Goal: Contribute content: Contribute content

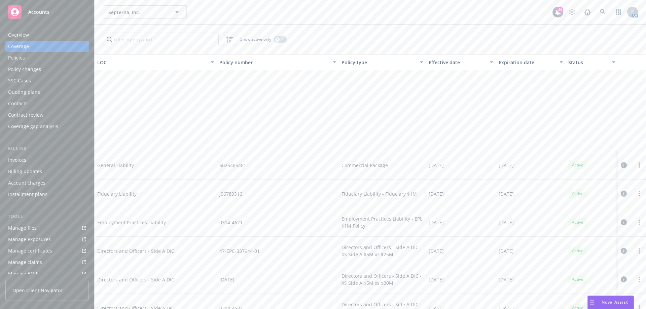
scroll to position [127, 0]
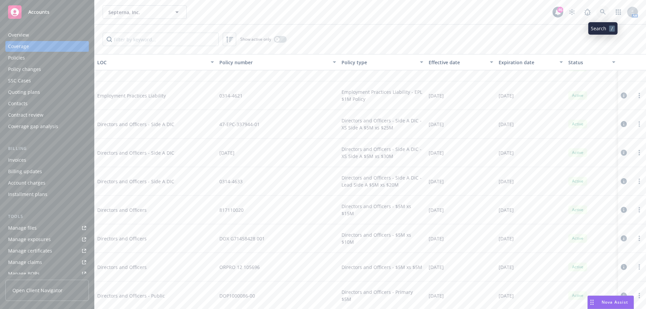
click at [599, 12] on link at bounding box center [602, 11] width 13 height 13
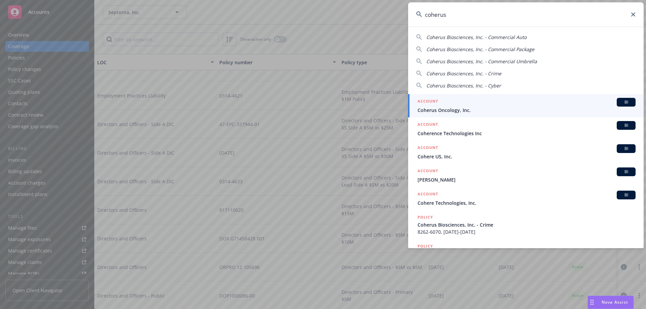
type input "coherus"
click at [459, 109] on span "Coherus Oncology, Inc." at bounding box center [526, 110] width 218 height 7
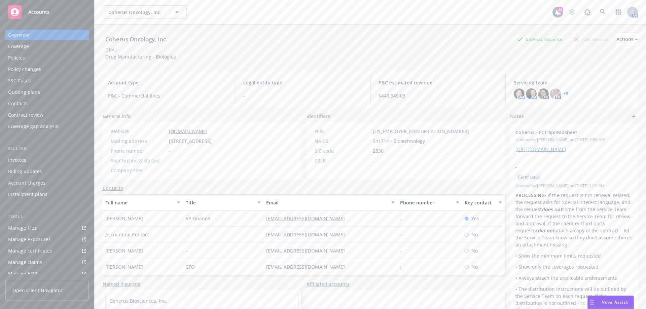
click at [20, 61] on div "Policies" at bounding box center [16, 57] width 17 height 11
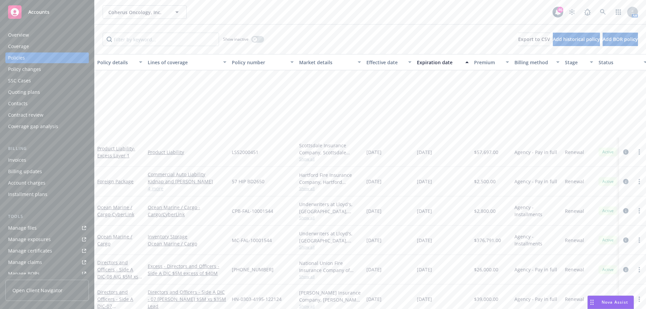
scroll to position [202, 0]
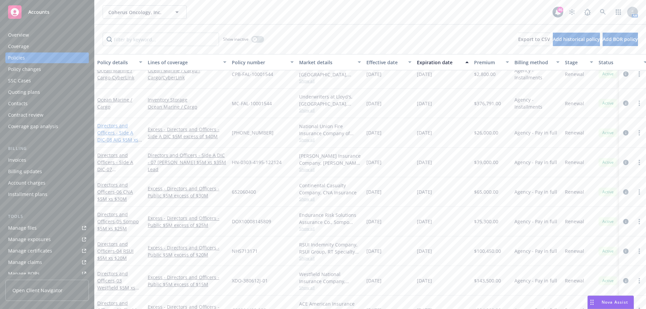
click at [119, 134] on link "Directors and Officers - Side A DIC - 08 AIG $5M xs $40M XS" at bounding box center [117, 136] width 41 height 28
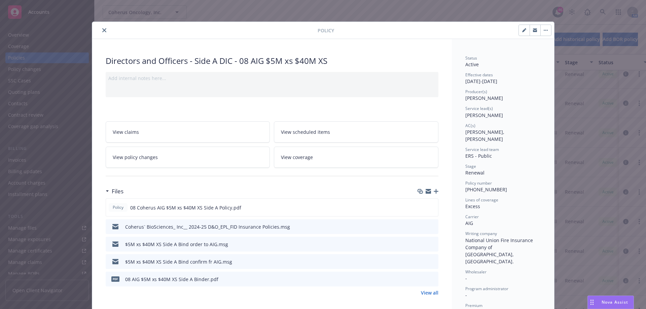
click at [434, 189] on icon "button" at bounding box center [436, 191] width 5 height 5
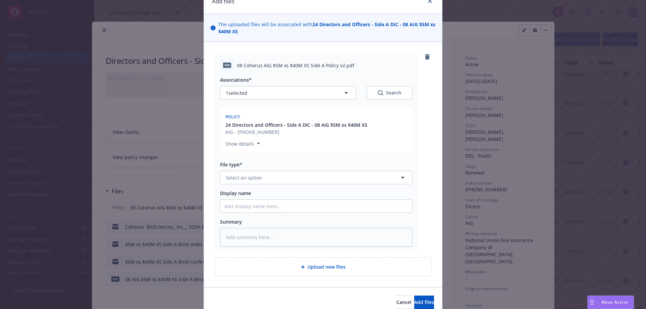
scroll to position [63, 0]
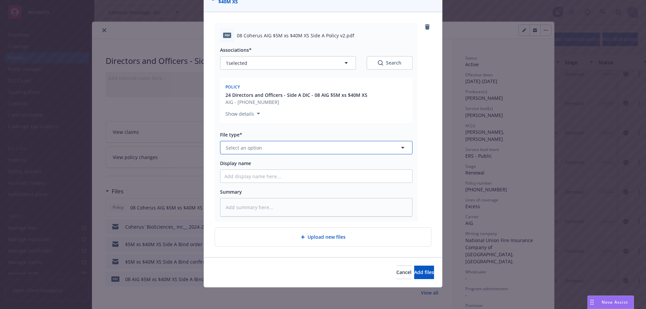
click at [315, 150] on button "Select an option" at bounding box center [316, 147] width 192 height 13
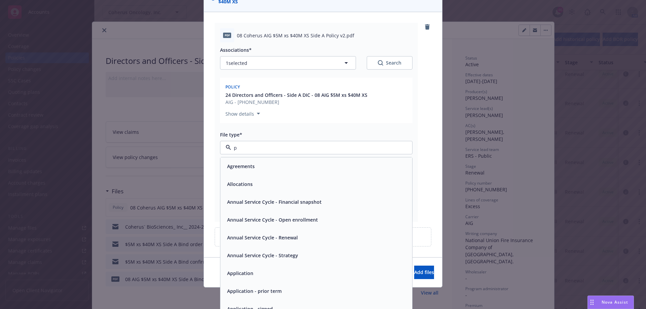
type input "po"
click at [284, 163] on div "Policy" at bounding box center [316, 166] width 184 height 10
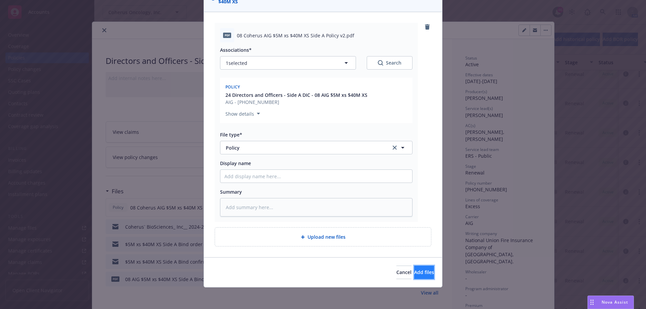
click at [414, 270] on span "Add files" at bounding box center [424, 272] width 20 height 6
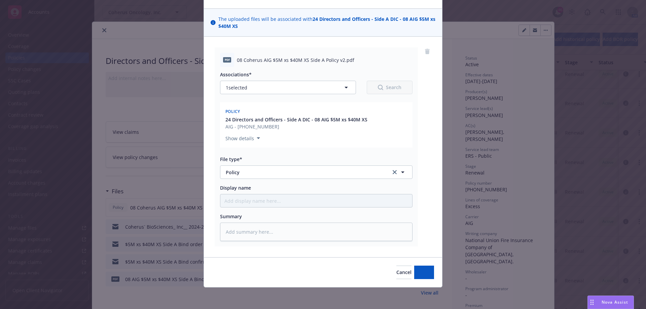
scroll to position [38, 0]
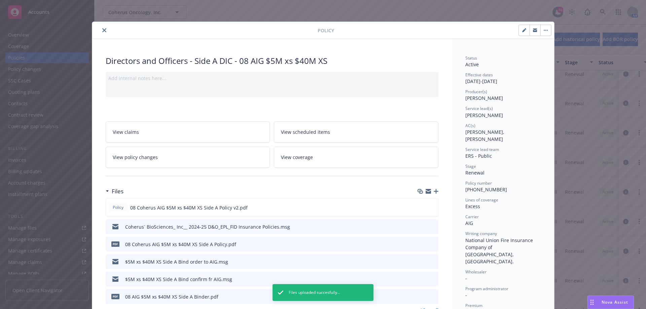
click at [102, 31] on icon "close" at bounding box center [104, 30] width 4 height 4
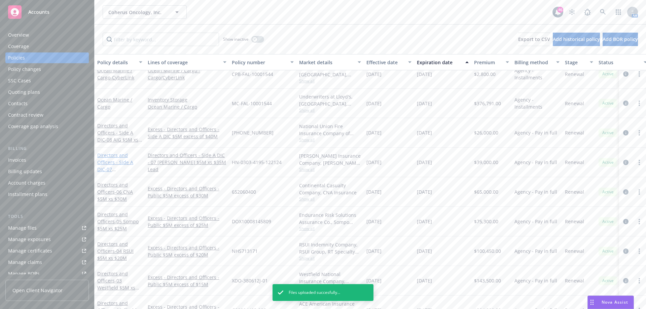
click at [119, 165] on link "Directors and Officers - Side A DIC - 07 [PERSON_NAME] $5M xs $35M Lead" at bounding box center [118, 169] width 42 height 35
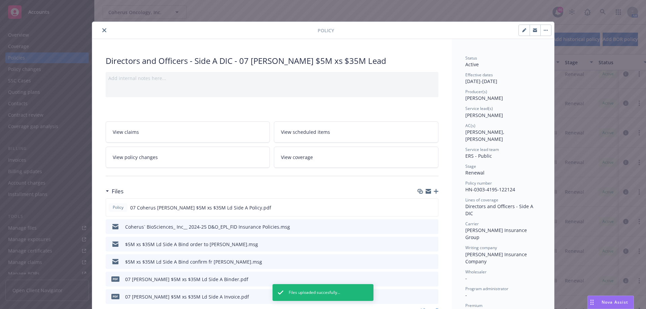
click at [434, 190] on icon "button" at bounding box center [436, 191] width 5 height 5
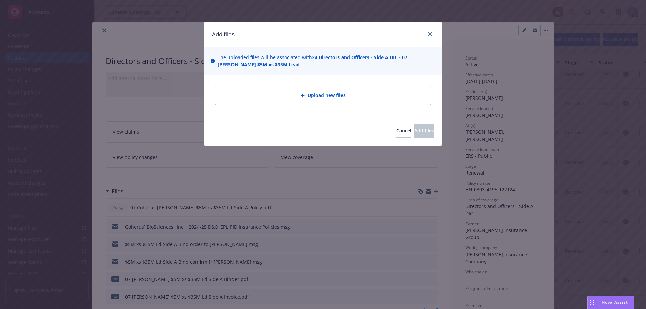
type textarea "x"
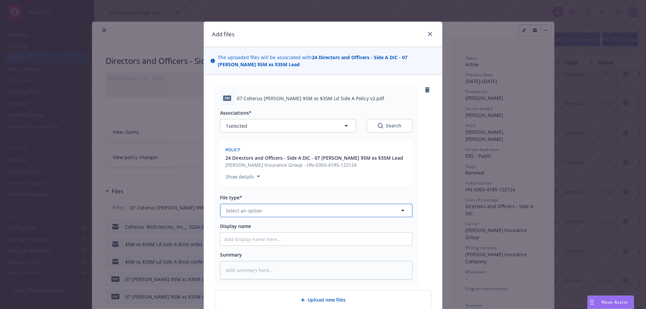
click at [286, 210] on button "Select an option" at bounding box center [316, 210] width 192 height 13
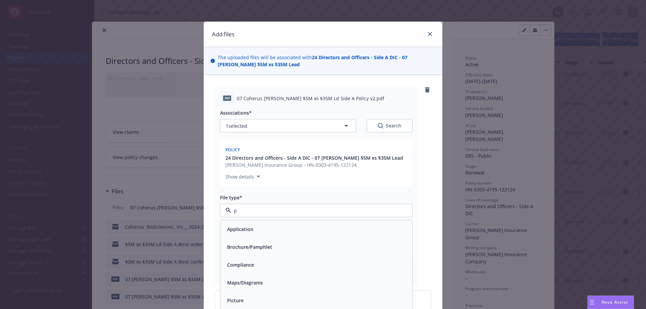
type input "po"
click at [266, 225] on div "Policy" at bounding box center [316, 229] width 184 height 10
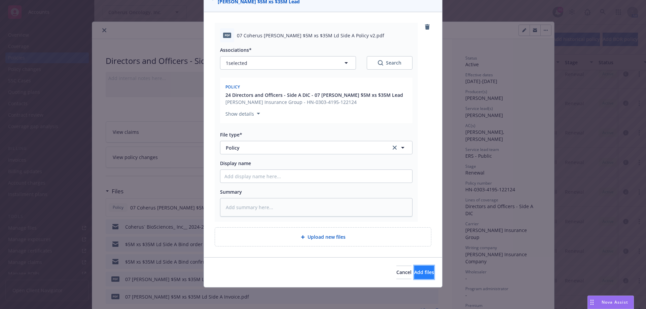
click at [414, 274] on span "Add files" at bounding box center [424, 272] width 20 height 6
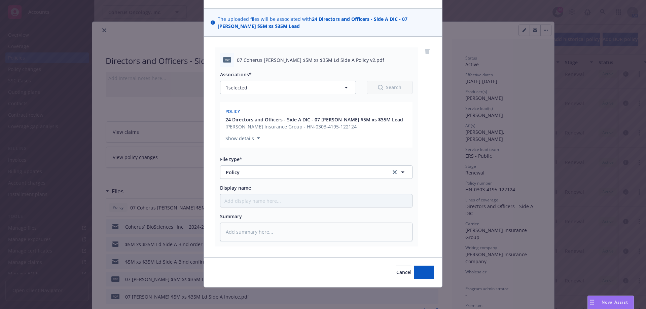
scroll to position [38, 0]
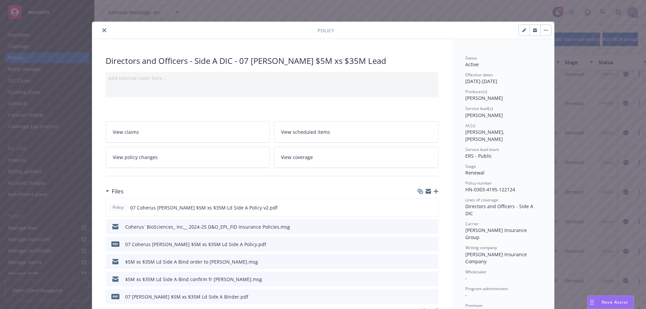
click at [102, 28] on button "close" at bounding box center [104, 30] width 8 height 8
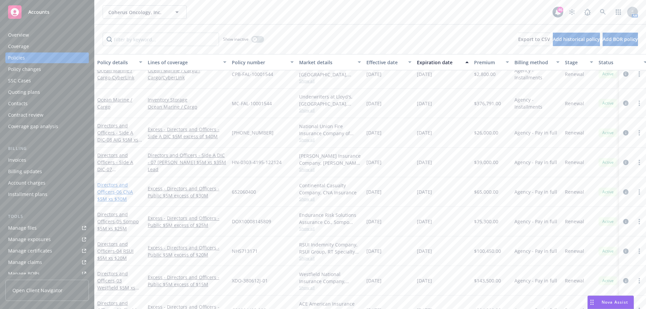
click at [108, 190] on link "Directors and Officers - 06 CNA $5M xs $30M" at bounding box center [115, 192] width 36 height 21
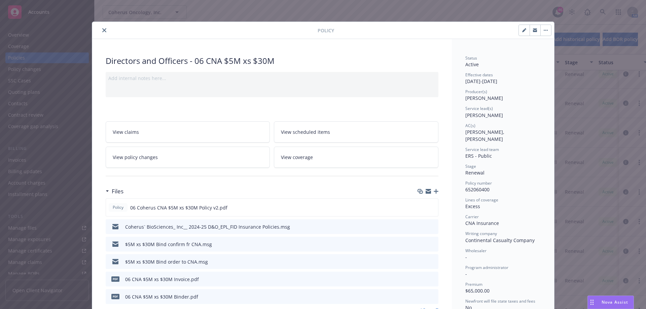
click at [434, 191] on icon "button" at bounding box center [436, 191] width 5 height 5
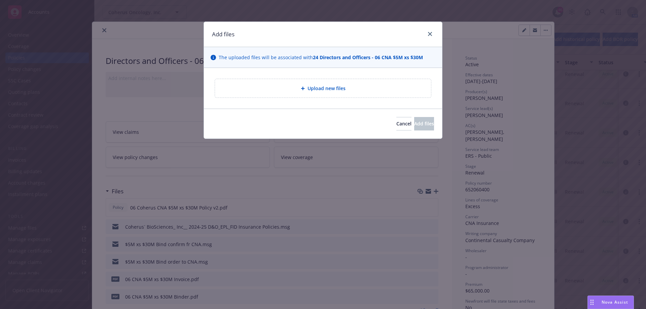
type textarea "x"
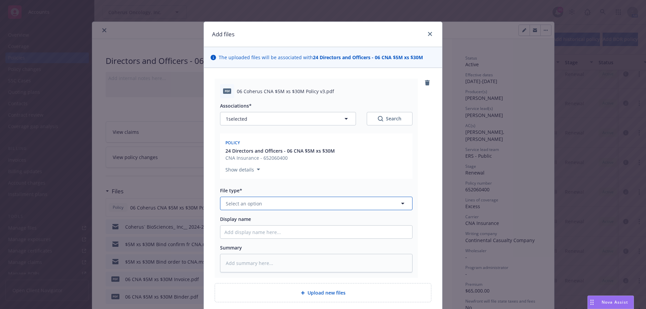
click at [307, 204] on button "Select an option" at bounding box center [316, 203] width 192 height 13
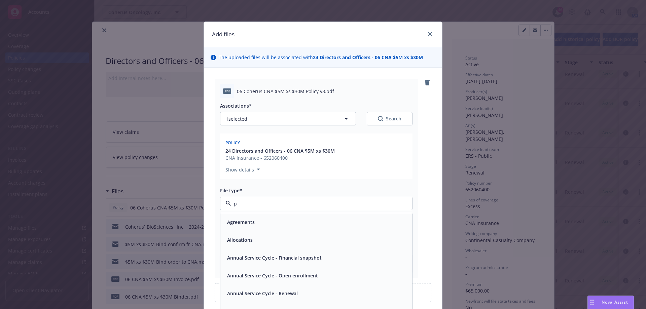
type input "po"
click at [242, 224] on div "Policy" at bounding box center [316, 222] width 184 height 10
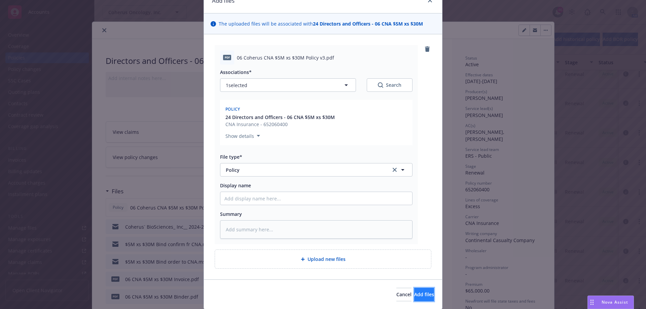
click at [414, 291] on button "Add files" at bounding box center [424, 294] width 20 height 13
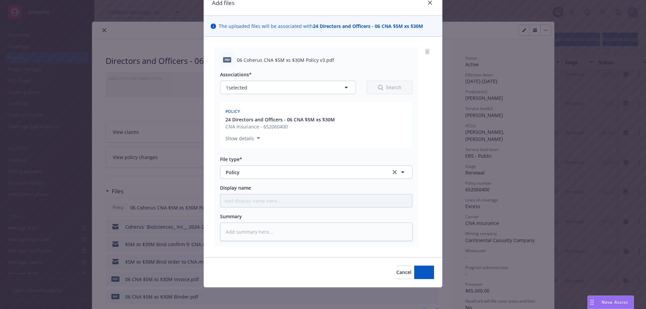
scroll to position [31, 0]
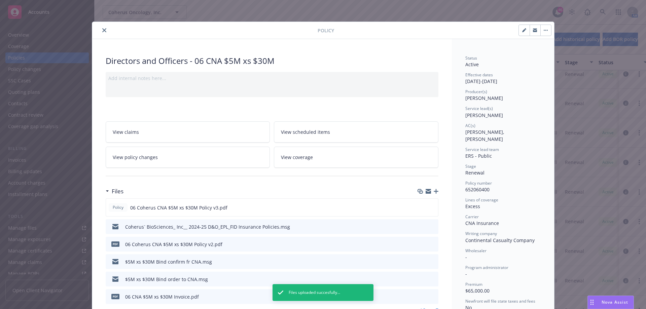
click at [103, 32] on icon "close" at bounding box center [104, 30] width 4 height 4
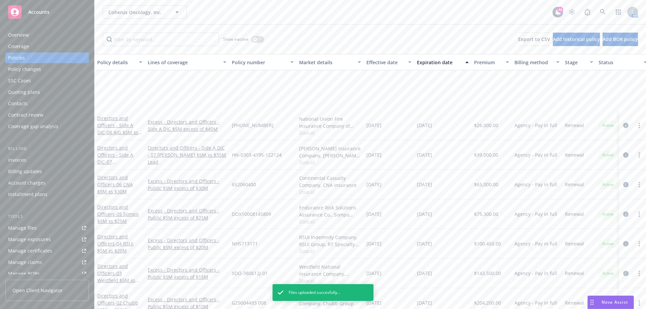
scroll to position [269, 0]
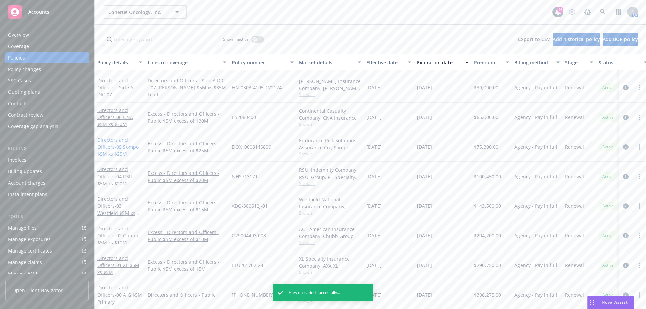
click at [118, 153] on span "- 05 Sompo $5M xs $25M" at bounding box center [117, 150] width 41 height 13
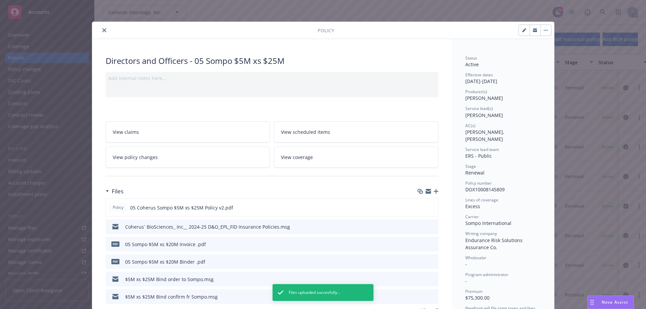
click at [435, 190] on icon "button" at bounding box center [436, 191] width 5 height 5
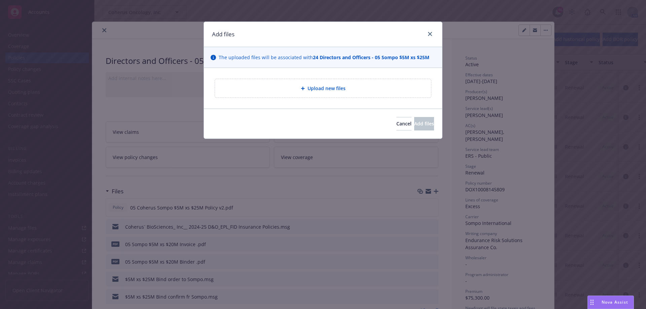
type textarea "x"
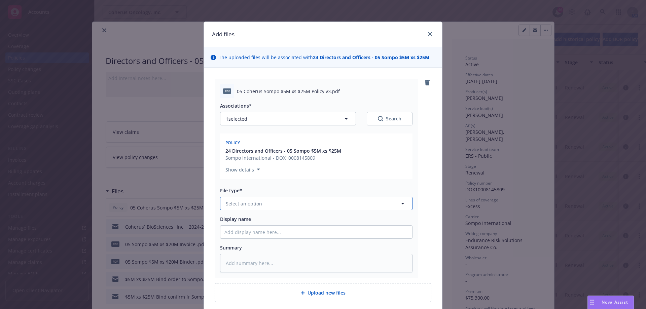
click at [353, 208] on button "Select an option" at bounding box center [316, 203] width 192 height 13
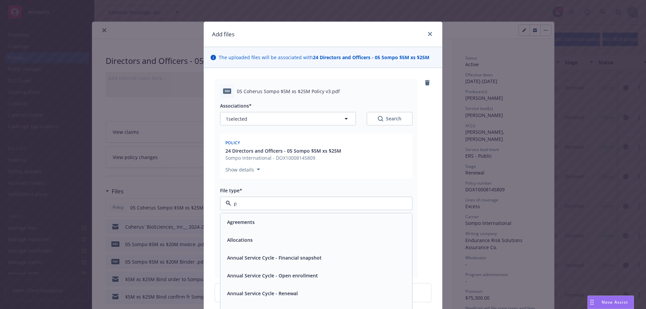
type input "po"
click at [315, 227] on div "Policy" at bounding box center [316, 222] width 184 height 10
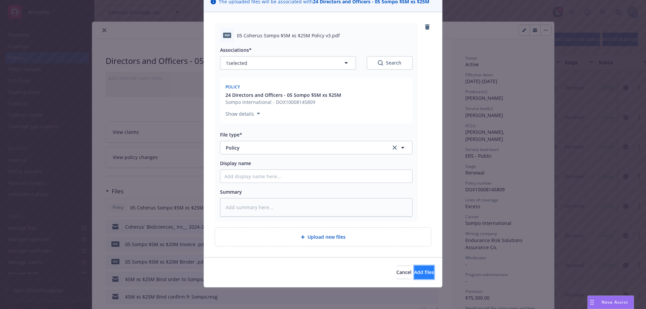
click at [414, 270] on span "Add files" at bounding box center [424, 272] width 20 height 6
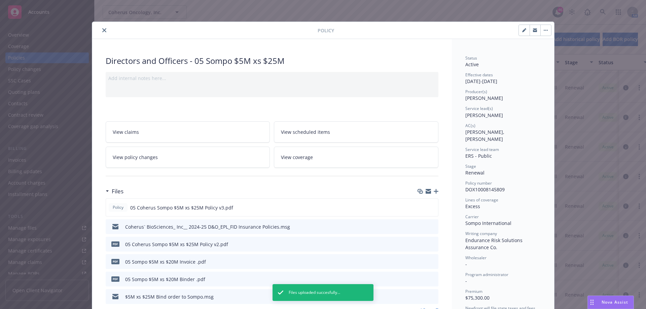
click at [103, 33] on button "close" at bounding box center [104, 30] width 8 height 8
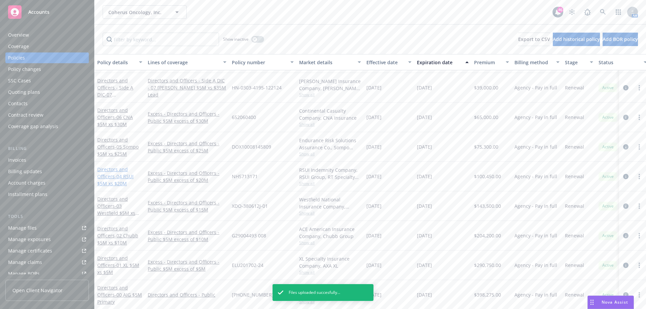
click at [120, 175] on span "- 04 RSUI $5M xs $20M" at bounding box center [115, 179] width 36 height 13
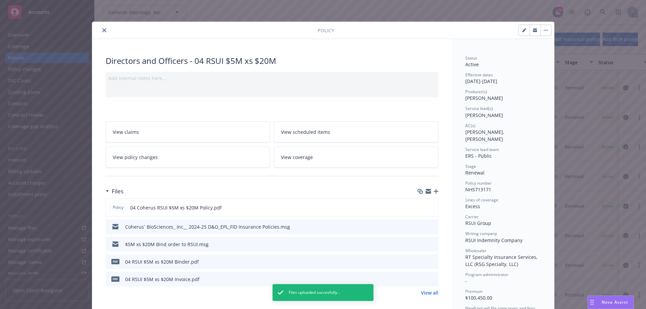
click at [434, 190] on icon "button" at bounding box center [436, 191] width 5 height 5
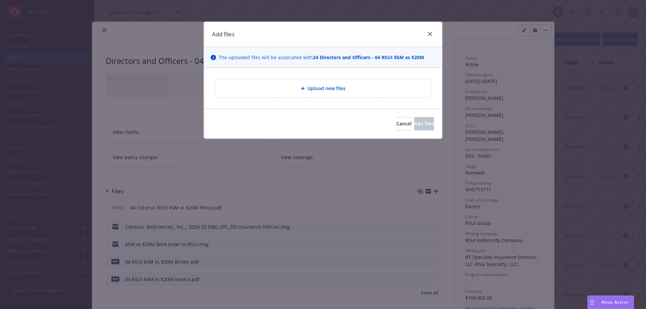
type textarea "x"
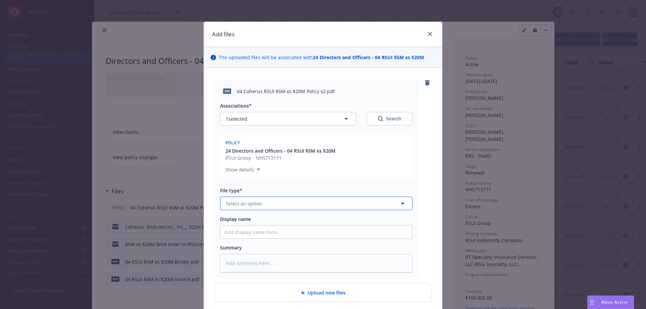
click at [291, 204] on button "Select an option" at bounding box center [316, 203] width 192 height 13
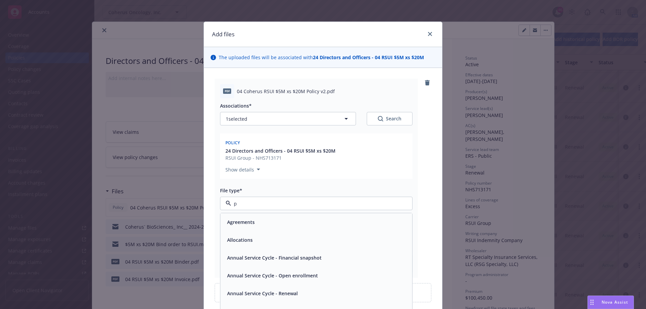
type input "po"
click at [265, 221] on div "Policy" at bounding box center [316, 222] width 184 height 10
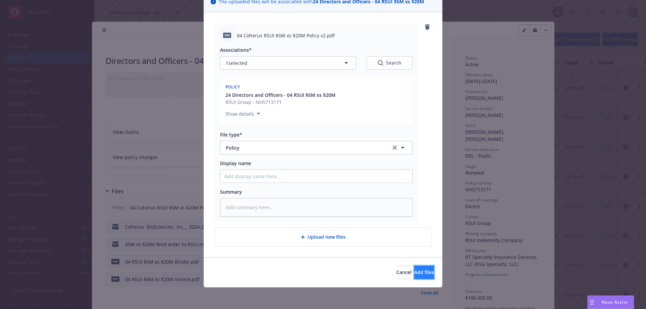
click at [414, 272] on span "Add files" at bounding box center [424, 272] width 20 height 6
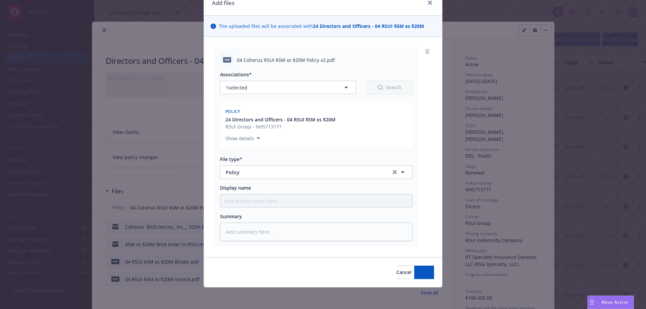
scroll to position [31, 0]
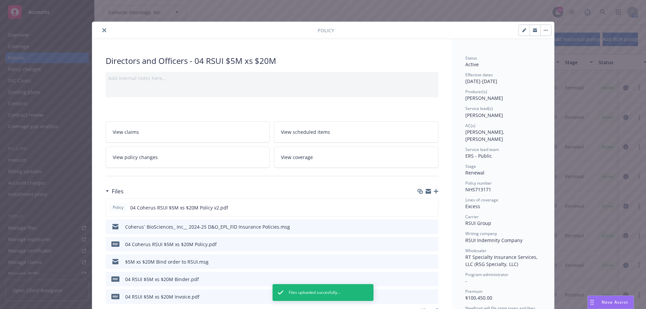
click at [104, 30] on button "close" at bounding box center [104, 30] width 8 height 8
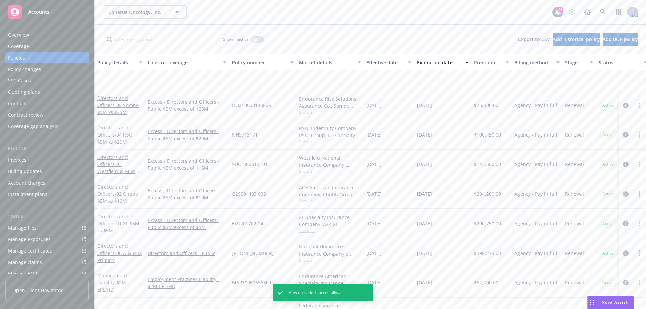
scroll to position [370, 0]
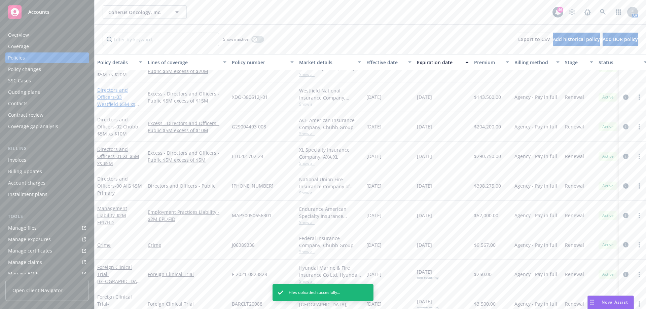
click at [112, 98] on link "Directors and Officers - 03 Westfield $5M xs $15M" at bounding box center [116, 101] width 38 height 28
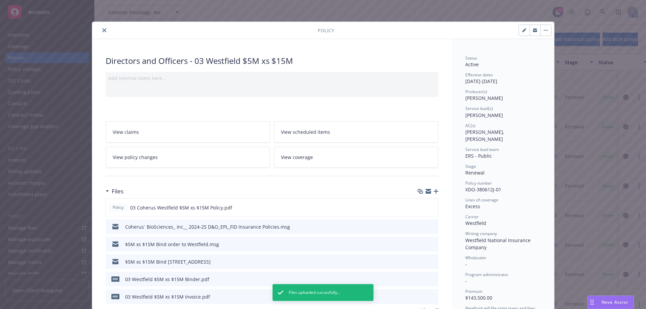
click at [434, 190] on icon "button" at bounding box center [436, 191] width 5 height 5
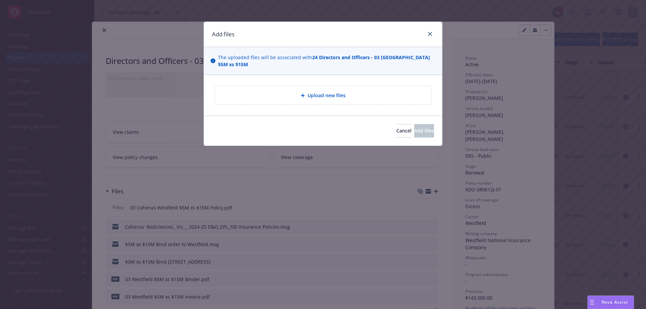
type textarea "x"
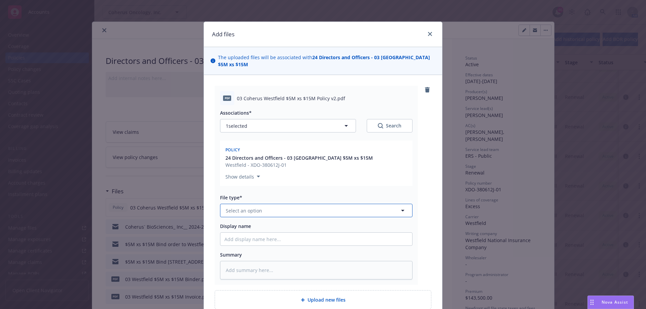
click at [352, 204] on button "Select an option" at bounding box center [316, 210] width 192 height 13
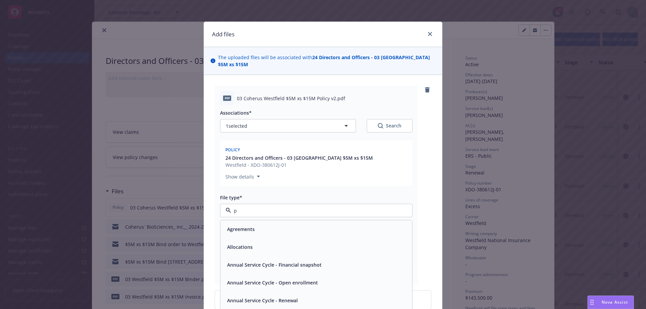
type input "po"
click at [289, 224] on div "Policy" at bounding box center [316, 229] width 184 height 10
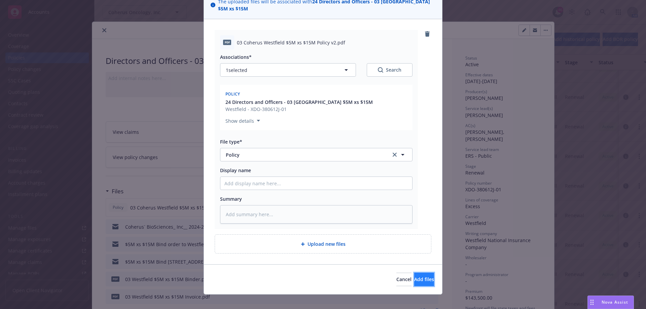
click at [419, 276] on span "Add files" at bounding box center [424, 279] width 20 height 6
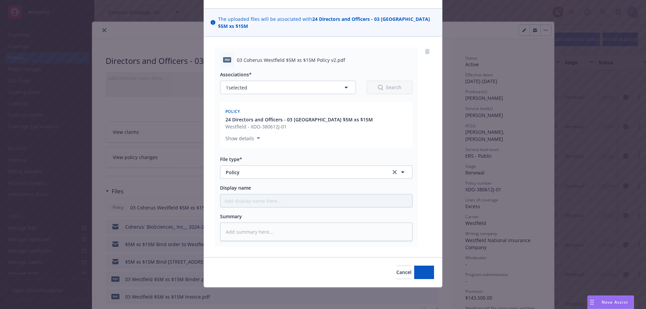
scroll to position [31, 0]
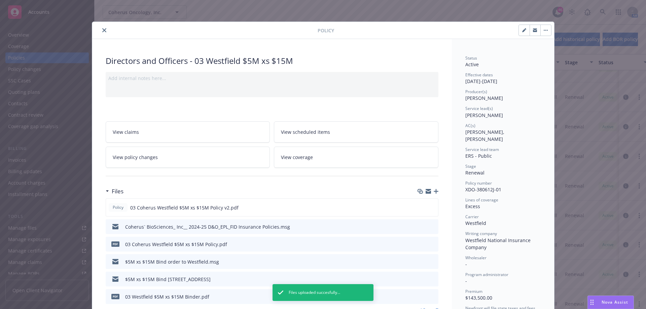
click at [102, 28] on icon "close" at bounding box center [104, 30] width 4 height 4
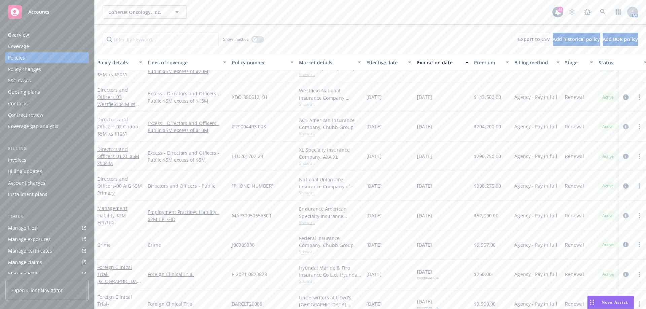
click at [119, 130] on div "Directors and Officers - 02 Chubb $5M xs $10M" at bounding box center [119, 126] width 45 height 21
click at [122, 126] on span "- 02 Chubb $5M xs $10M" at bounding box center [117, 129] width 41 height 13
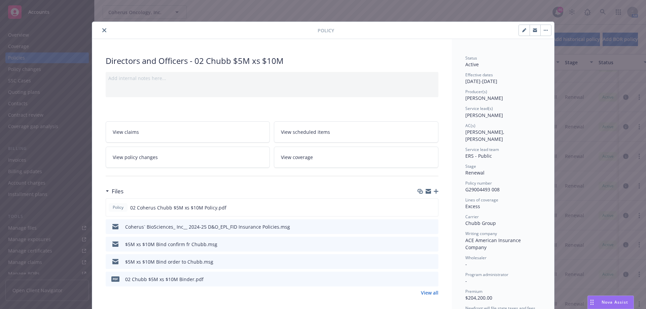
click at [434, 190] on icon "button" at bounding box center [436, 191] width 5 height 5
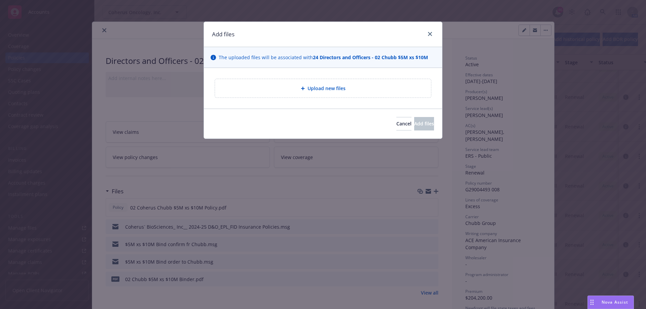
type textarea "x"
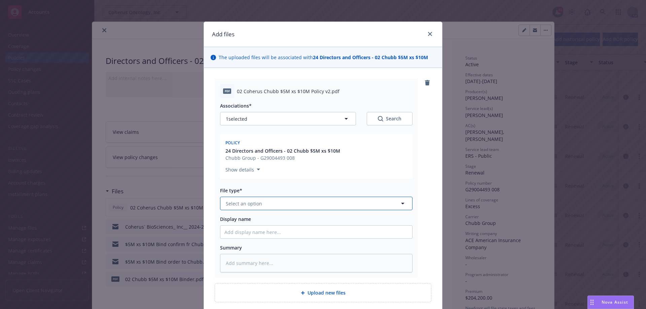
click at [361, 205] on button "Select an option" at bounding box center [316, 203] width 192 height 13
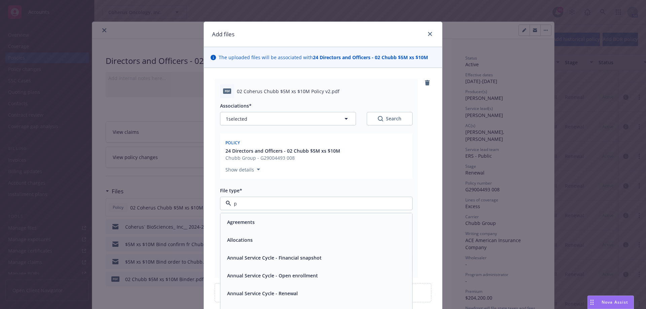
type input "po"
click at [312, 224] on div "Policy" at bounding box center [316, 222] width 184 height 10
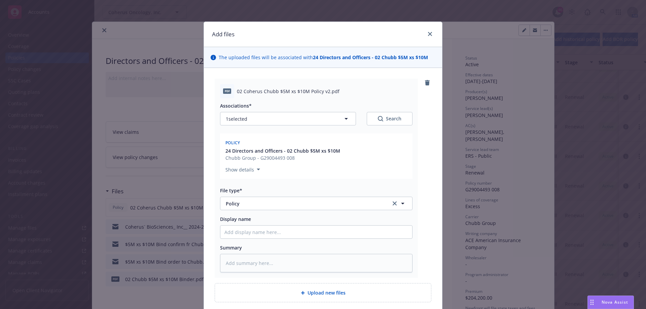
scroll to position [56, 0]
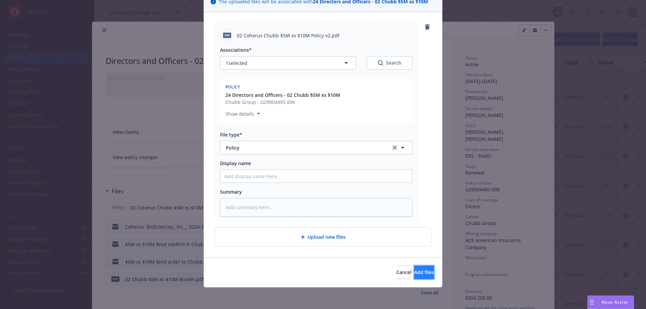
click at [414, 275] on span "Add files" at bounding box center [424, 272] width 20 height 6
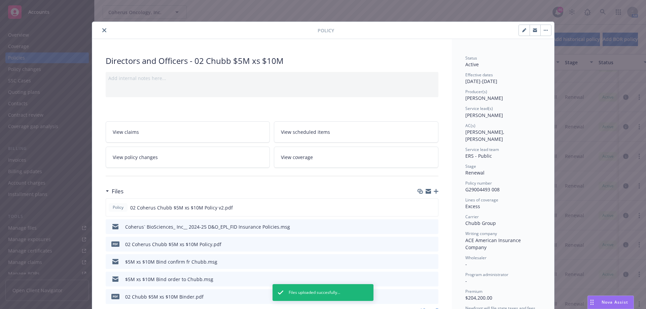
click at [105, 30] on button "close" at bounding box center [104, 30] width 8 height 8
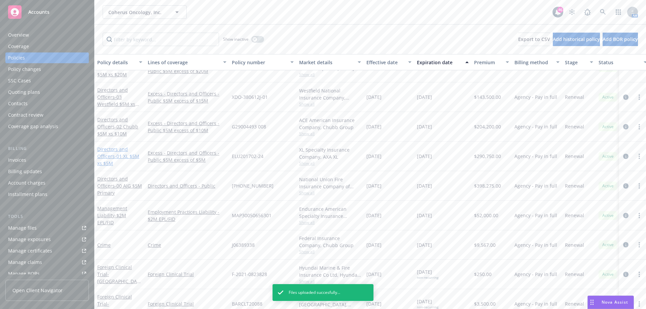
click at [113, 153] on link "Directors and Officers - 01 XL $5M xs $5M" at bounding box center [118, 156] width 42 height 21
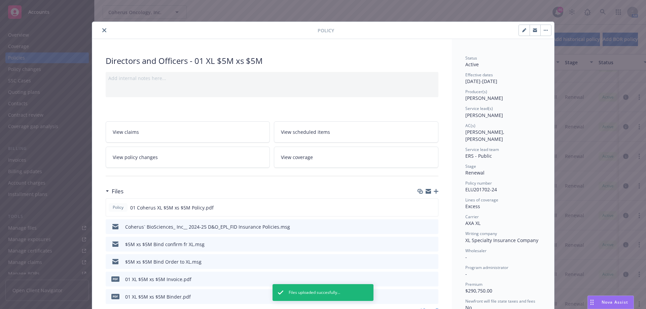
click at [434, 191] on icon "button" at bounding box center [436, 191] width 5 height 5
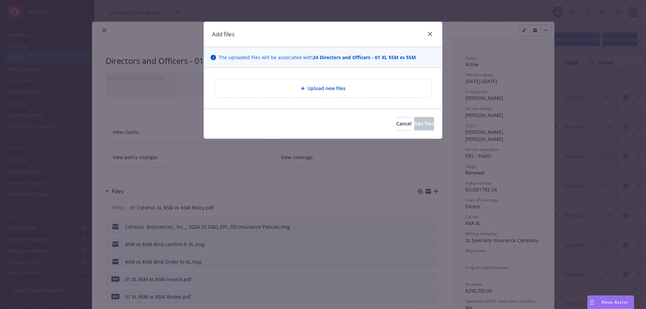
type textarea "x"
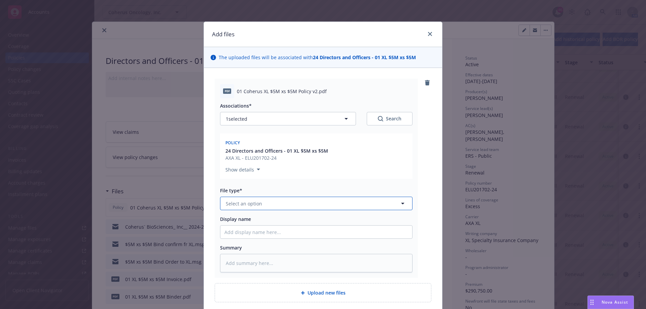
click at [298, 207] on button "Select an option" at bounding box center [316, 203] width 192 height 13
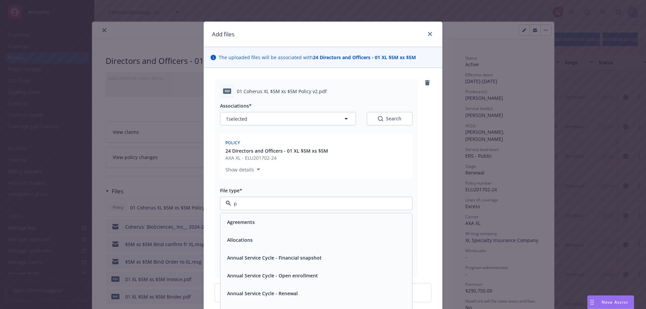
type input "po"
click at [268, 225] on div "Policy" at bounding box center [316, 222] width 184 height 10
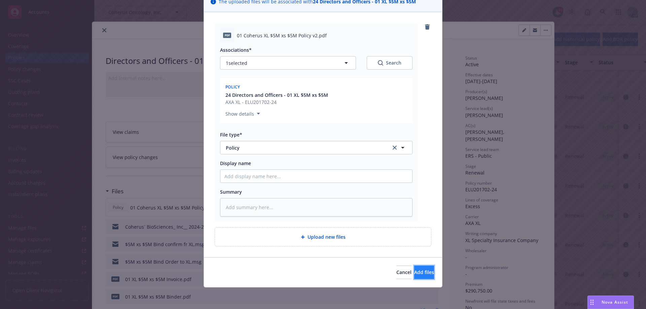
click at [414, 272] on span "Add files" at bounding box center [424, 272] width 20 height 6
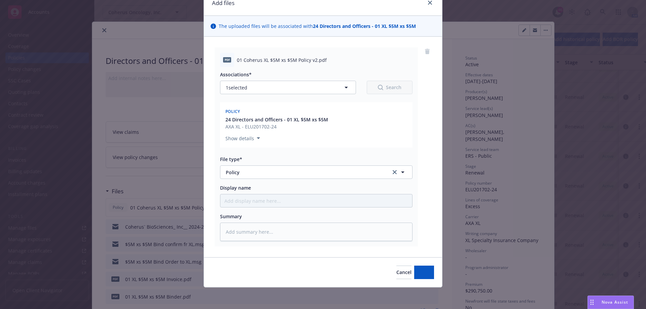
scroll to position [31, 0]
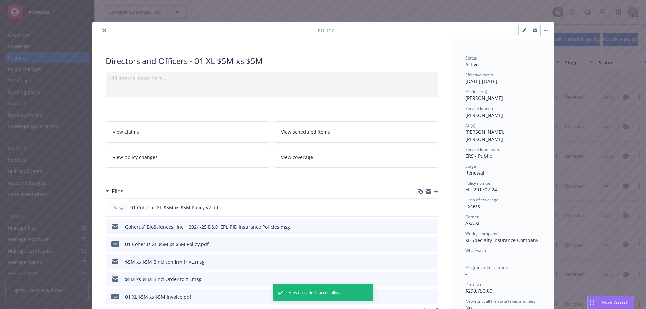
click at [100, 31] on button "close" at bounding box center [104, 30] width 8 height 8
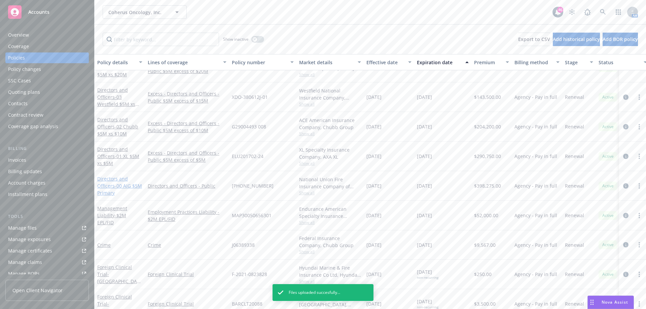
click at [111, 187] on link "Directors and Officers - 00 AIG $5M Primary" at bounding box center [119, 186] width 45 height 21
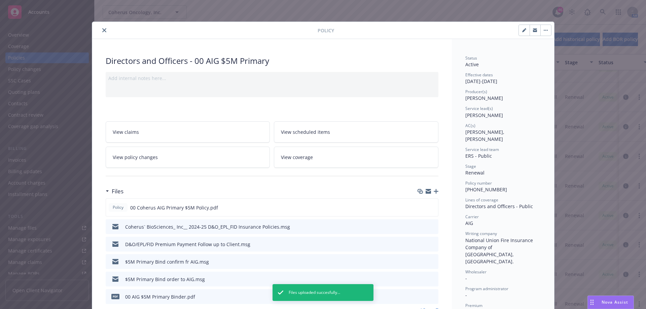
click at [434, 191] on icon "button" at bounding box center [436, 191] width 5 height 5
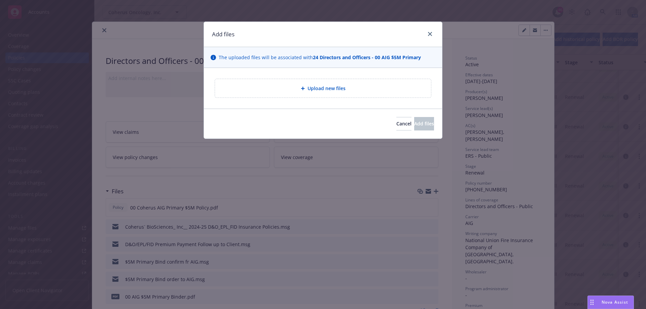
type textarea "x"
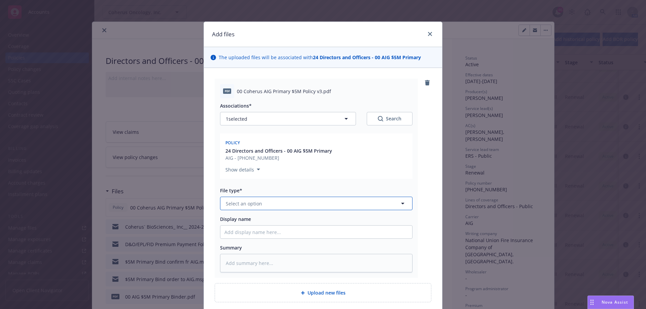
click at [305, 202] on button "Select an option" at bounding box center [316, 203] width 192 height 13
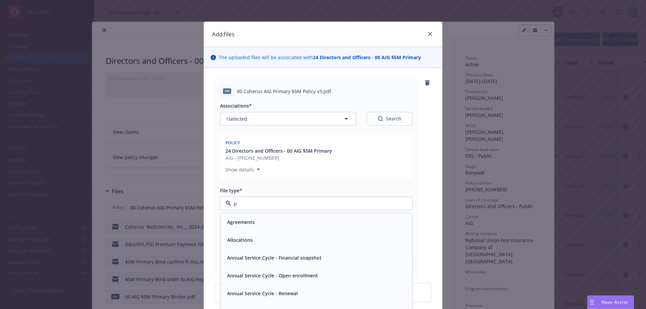
type input "po"
click at [283, 218] on div "Policy" at bounding box center [316, 222] width 184 height 10
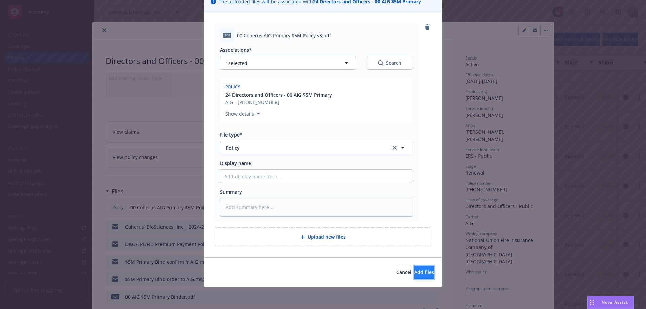
click at [415, 275] on span "Add files" at bounding box center [424, 272] width 20 height 6
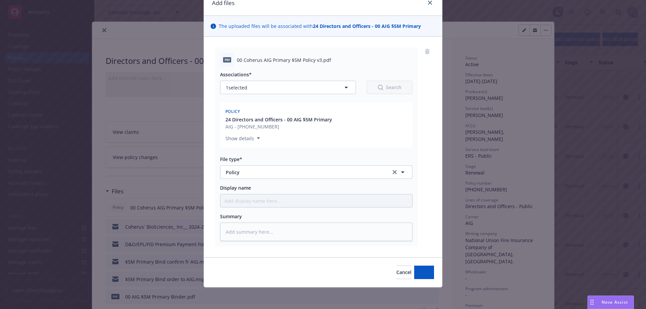
scroll to position [31, 0]
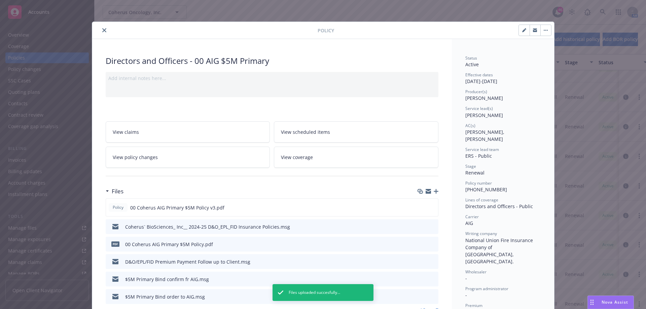
click at [102, 29] on icon "close" at bounding box center [104, 30] width 4 height 4
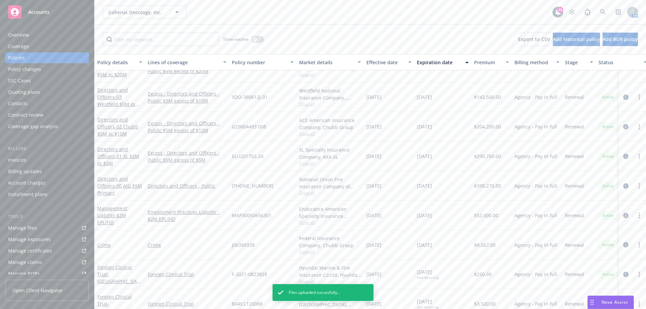
click at [111, 212] on div "Management Liability - $2M EPL/FID" at bounding box center [119, 215] width 45 height 21
click at [113, 208] on link "Management Liability - $2M EPL/FID" at bounding box center [112, 215] width 30 height 21
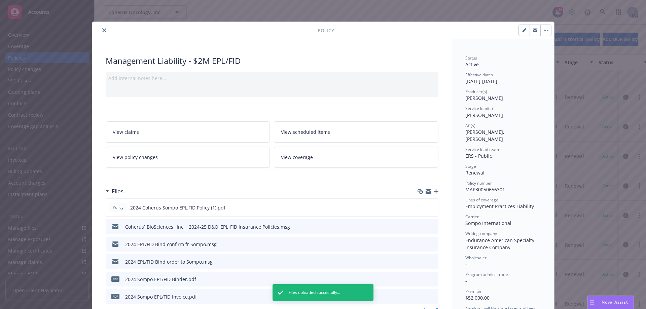
click at [434, 192] on icon "button" at bounding box center [436, 191] width 5 height 5
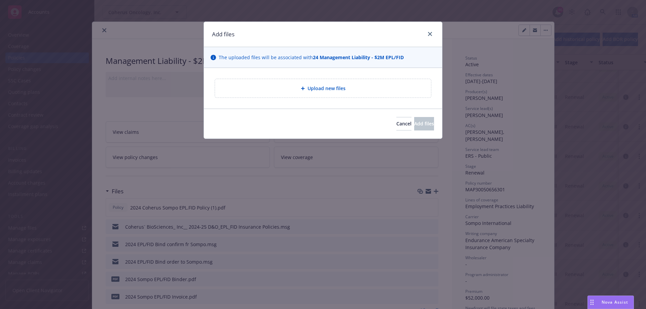
type textarea "x"
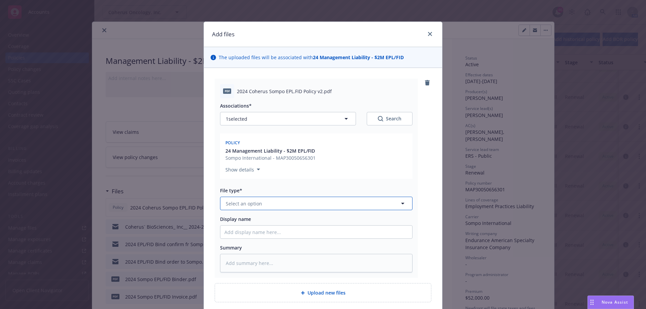
click at [313, 206] on button "Select an option" at bounding box center [316, 203] width 192 height 13
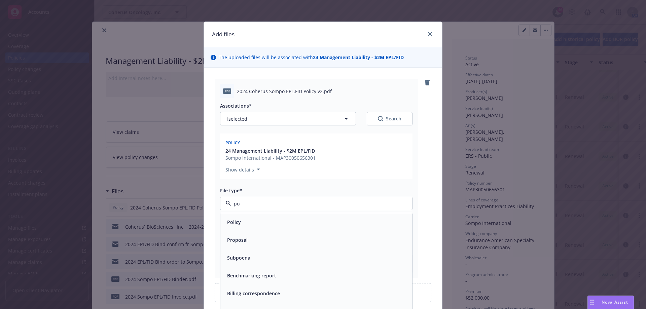
type input "pol"
click at [273, 222] on div "Policy" at bounding box center [316, 222] width 184 height 10
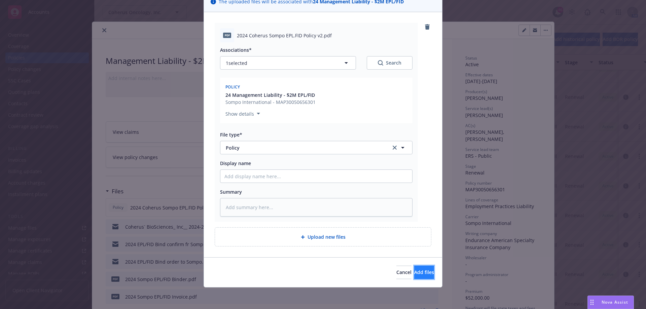
click at [417, 273] on span "Add files" at bounding box center [424, 272] width 20 height 6
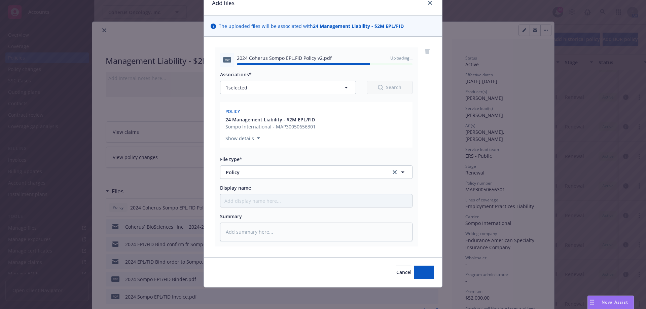
type textarea "x"
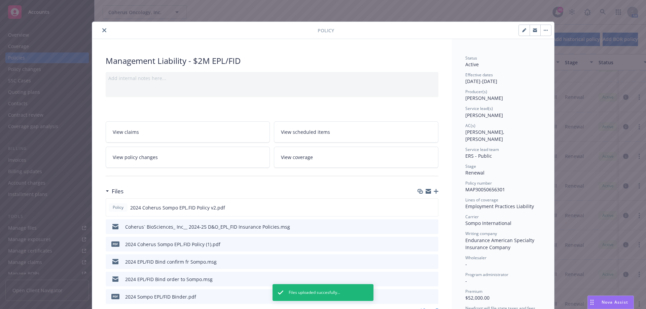
click at [102, 33] on button "close" at bounding box center [104, 30] width 8 height 8
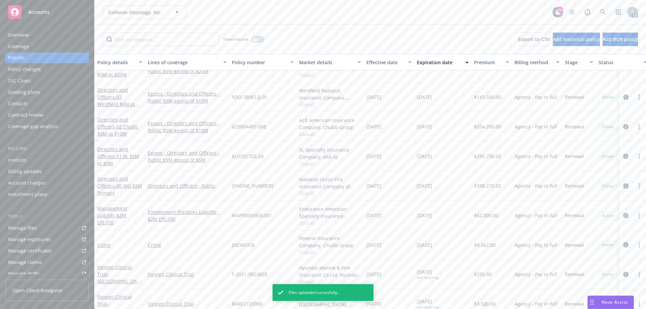
click at [42, 226] on link "Manage files" at bounding box center [46, 228] width 83 height 11
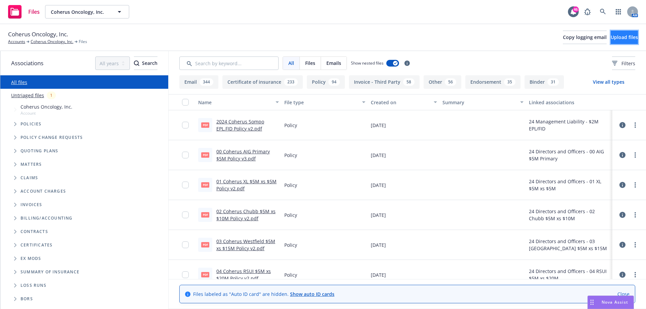
click at [611, 40] on span "Upload files" at bounding box center [624, 37] width 27 height 6
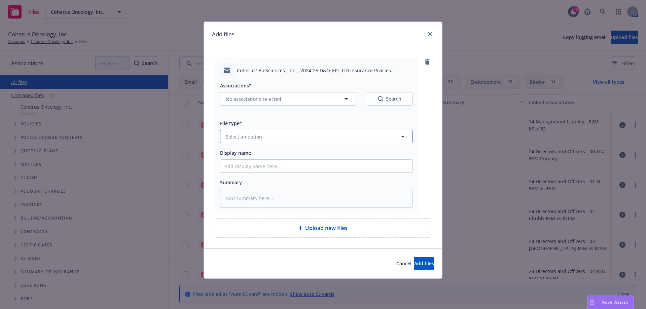
click at [311, 140] on button "Select an option" at bounding box center [316, 136] width 192 height 13
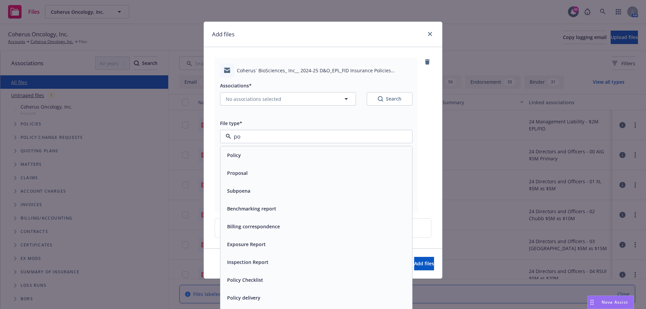
type input "pol"
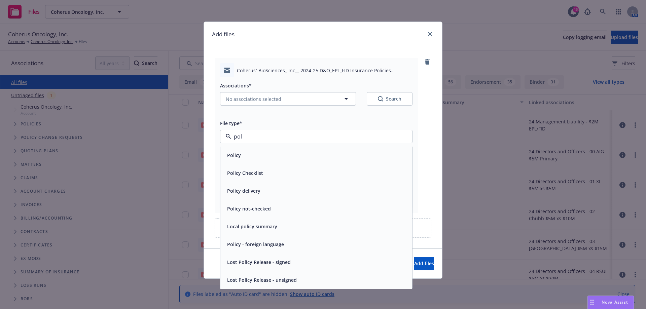
click at [286, 189] on div "Policy delivery" at bounding box center [316, 191] width 184 height 10
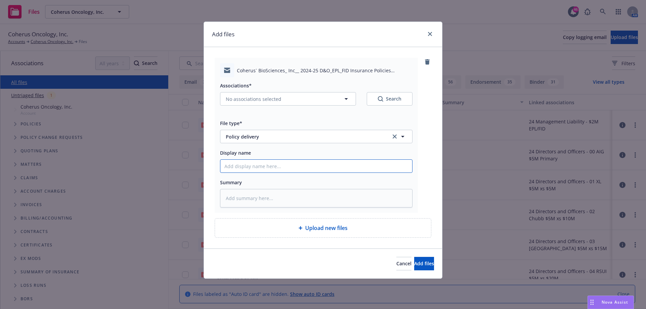
click at [289, 168] on input "Display name" at bounding box center [316, 166] width 192 height 13
type textarea "x"
type input "D"
type textarea "x"
type input "D&"
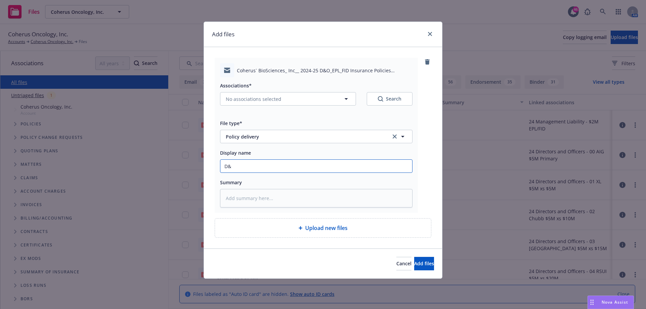
type textarea "x"
type input "D&O"
type textarea "x"
type input "D&O/"
type textarea "x"
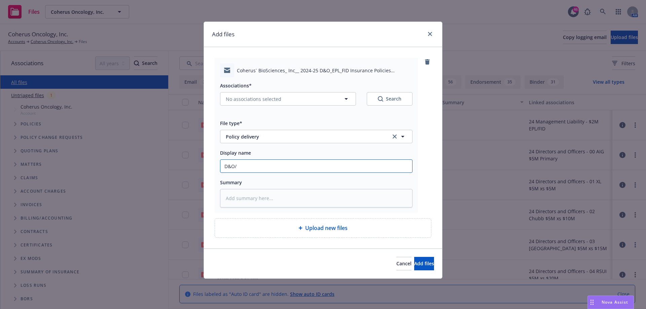
type input "D&O/E"
type textarea "x"
type input "D&O/EP"
type textarea "x"
type input "D&O/EPL"
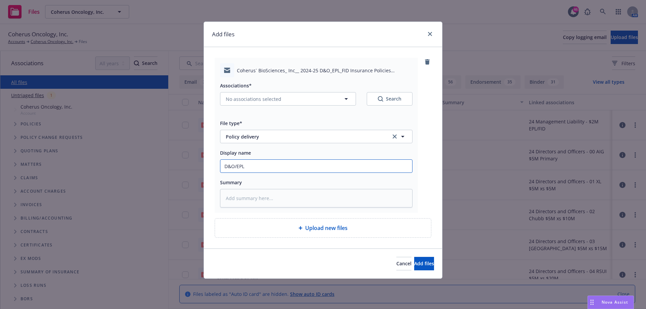
type textarea "x"
type input "D&O/EPL/"
type textarea "x"
type input "D&O/EPL/F"
type textarea "x"
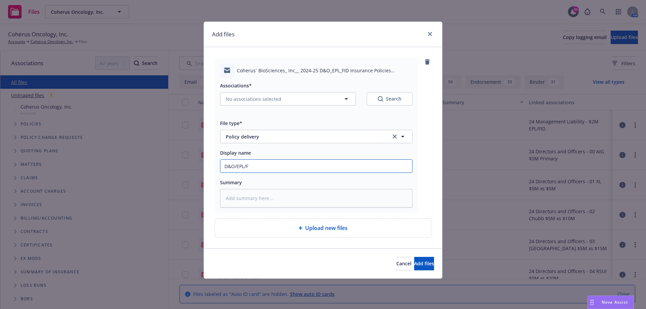
type input "D&O/EPL/FI"
type textarea "x"
type input "D&O/EPL/FID"
type textarea "x"
type input "D&O/EPL/FID"
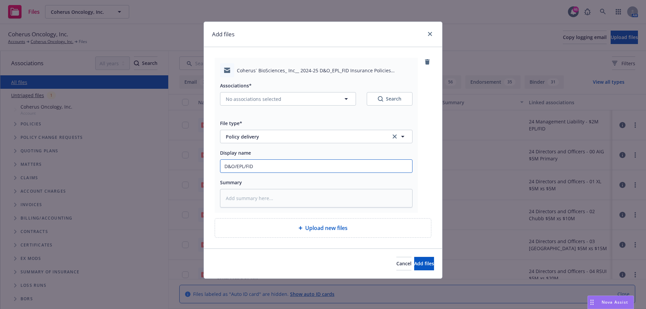
type textarea "x"
type input "D&O/EPL/FID R"
type textarea "x"
type input "D&O/EPL/FID Re"
type textarea "x"
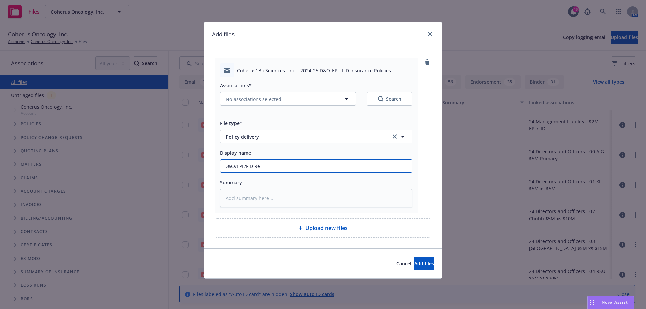
type input "D&O/EPL/FID Rev"
type textarea "x"
type input "D&O/EPL/FID Revi"
type textarea "x"
type input "D&O/EPL/FID Revis"
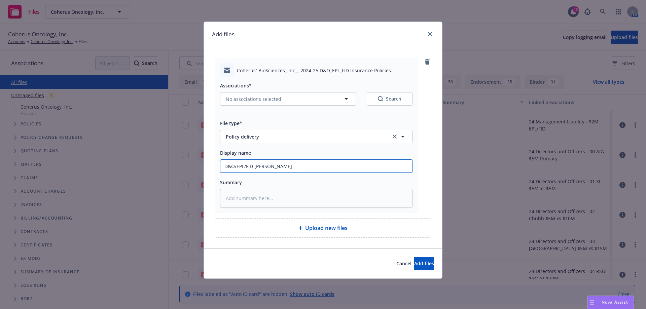
type textarea "x"
type input "D&O/EPL/FID Revise"
type textarea "x"
type input "D&O/EPL/FID Revised"
type textarea "x"
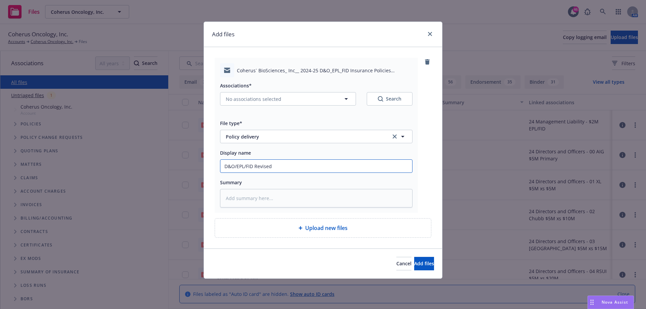
type input "D&O/EPL/FID Revised"
type textarea "x"
type input "D&O/EPL/FID Revised P"
type textarea "x"
type input "D&O/EPL/FID Revised Po"
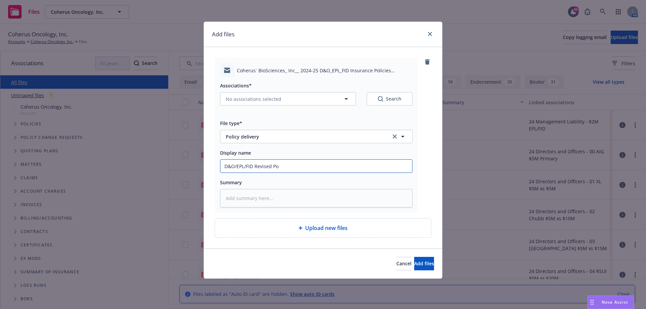
type textarea "x"
type input "D&O/EPL/FID Revised Pol"
type textarea "x"
type input "D&O/EPL/FID Revised Poli"
type textarea "x"
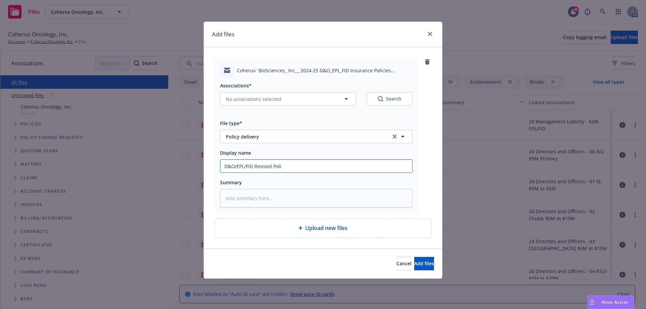
type input "D&O/EPL/FID Revised Polic"
type textarea "x"
type input "D&O/EPL/FID Revised Polici"
type textarea "x"
type input "D&O/EPL/FID Revised Policie"
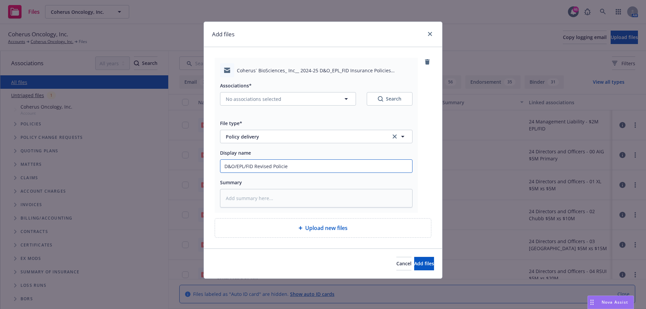
type textarea "x"
type input "D&O/EPL/FID Revised Policies"
type textarea "x"
type input "D&O/EPL/FID Revised Policies"
type textarea "x"
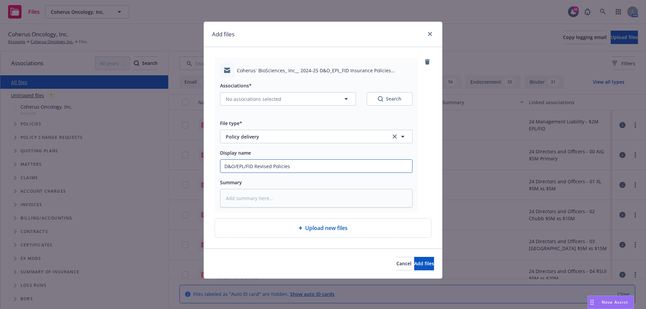
type input "D&O/EPL/FID Revised Policies S"
type textarea "x"
type input "D&O/EPL/FID Revised Policies Se"
type textarea "x"
type input "D&O/EPL/FID Revised Policies Sen"
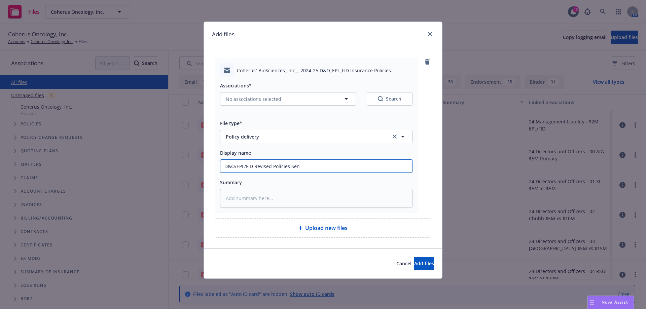
type textarea "x"
type input "D&O/EPL/FID Revised Policies Sent"
type textarea "x"
type input "D&O/EPL/FID Revised Policies Sent"
type textarea "x"
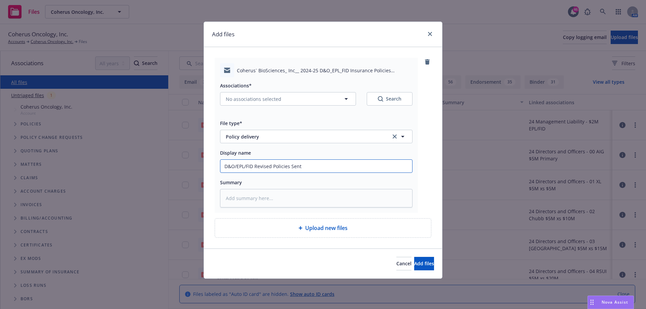
type input "D&O/EPL/FID Revised Policies Sent t"
type textarea "x"
type input "D&O/EPL/FID Revised Policies Sent to"
type textarea "x"
type input "D&O/EPL/FID Revised Policies Sent to"
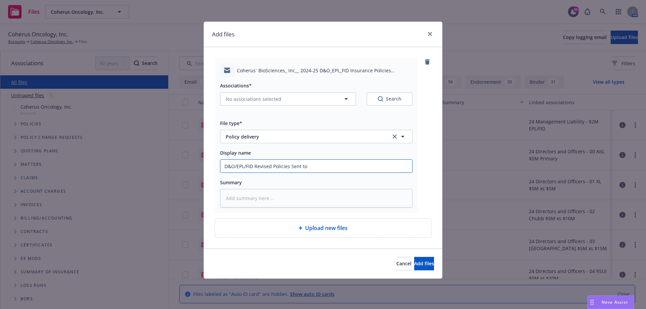
type textarea "x"
type input "D&O/EPL/FID Revised Policies Sent to C"
type textarea "x"
type input "D&O/EPL/FID Revised Policies Sent to Cli"
type textarea "x"
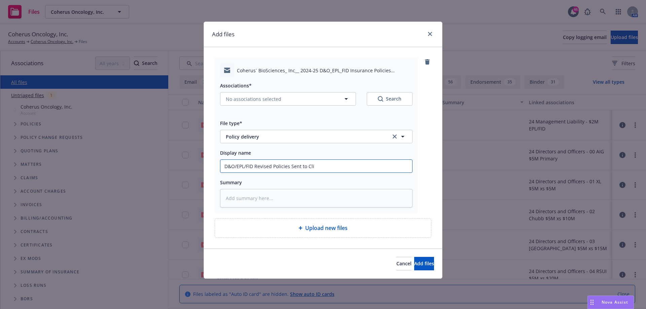
type input "D&O/EPL/FID Revised Policies Sent to Clie"
type textarea "x"
type input "D&O/EPL/FID Revised Policies Sent to Clien"
type textarea "x"
type input "D&O/EPL/FID Revised Policies Sent to Client"
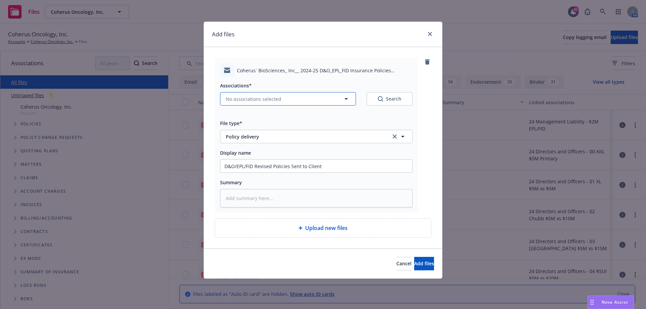
click at [345, 101] on icon "button" at bounding box center [346, 99] width 8 height 8
type textarea "x"
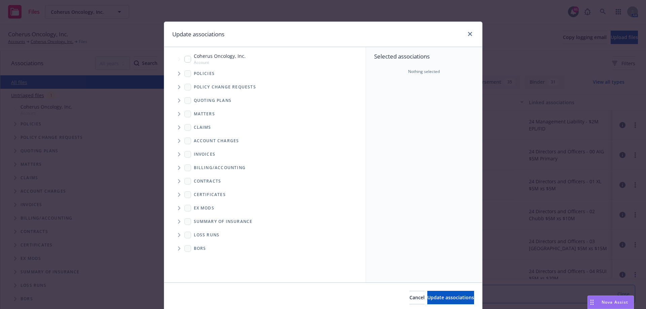
click at [185, 61] on input "Tree Example" at bounding box center [187, 59] width 7 height 7
checkbox input "true"
click at [178, 74] on span "Tree Example" at bounding box center [179, 73] width 11 height 11
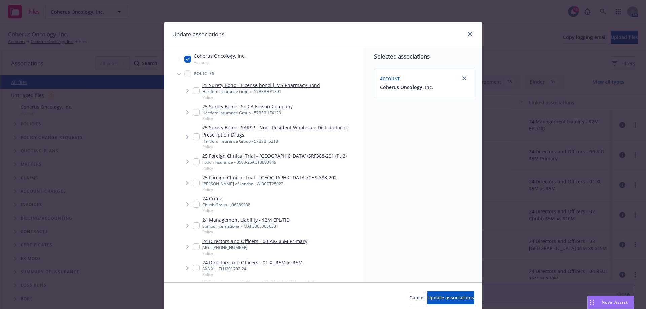
scroll to position [101, 0]
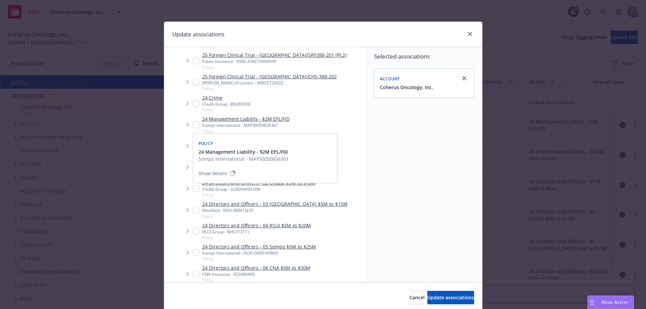
click at [193, 127] on input "Tree Example" at bounding box center [196, 124] width 7 height 7
checkbox input "true"
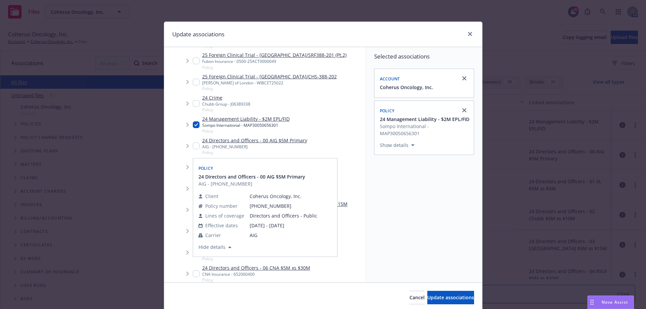
click at [193, 147] on input "Tree Example" at bounding box center [196, 146] width 7 height 7
checkbox input "true"
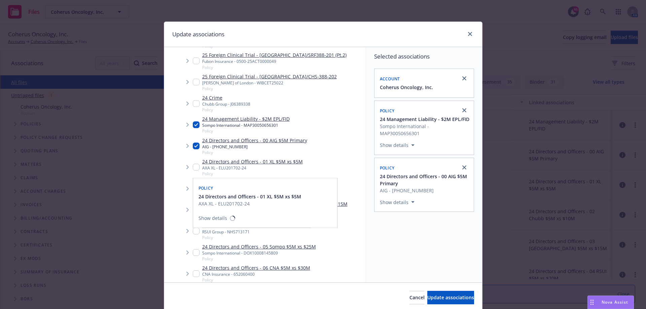
click at [193, 168] on input "Tree Example" at bounding box center [196, 167] width 7 height 7
checkbox input "true"
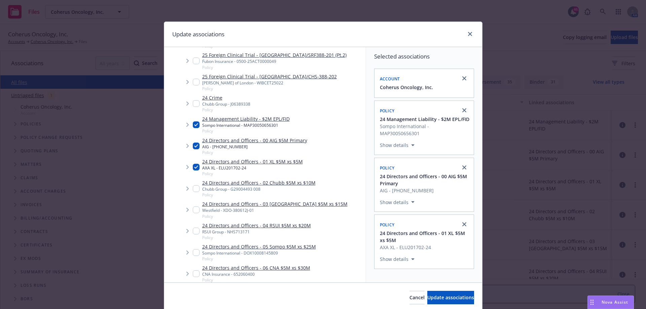
click at [194, 188] on input "Tree Example" at bounding box center [196, 188] width 7 height 7
checkbox input "true"
click at [193, 211] on input "Tree Example" at bounding box center [196, 210] width 7 height 7
checkbox input "true"
click at [194, 233] on input "Tree Example" at bounding box center [196, 231] width 7 height 7
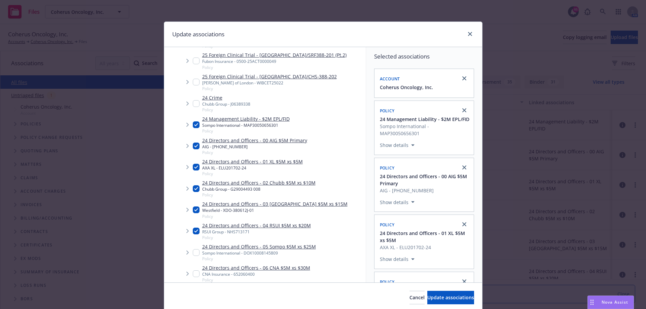
checkbox input "true"
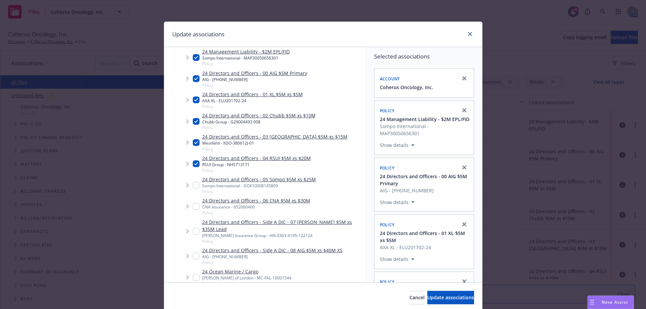
click at [194, 187] on input "Tree Example" at bounding box center [196, 185] width 7 height 7
checkbox input "true"
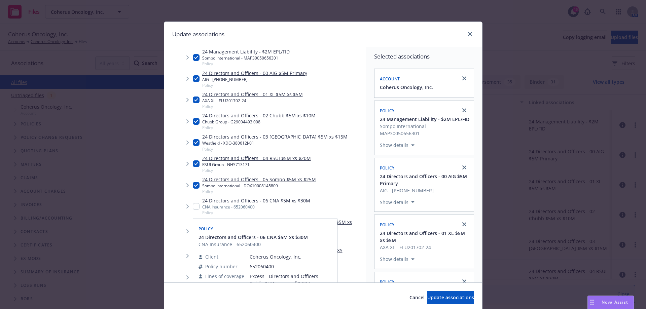
click at [193, 207] on input "Tree Example" at bounding box center [196, 206] width 7 height 7
checkbox input "true"
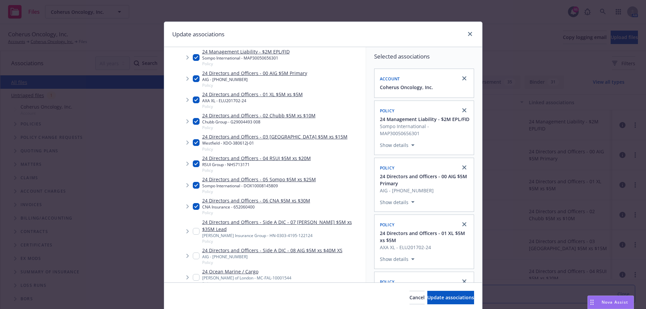
scroll to position [235, 0]
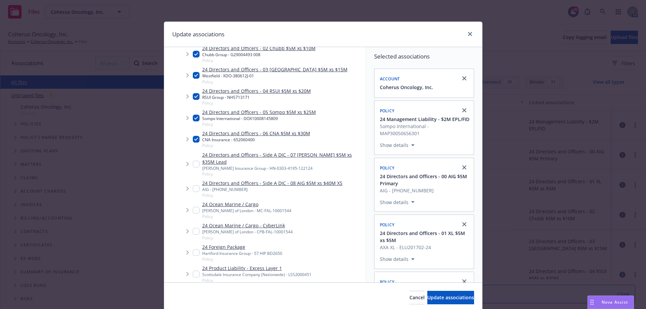
click at [193, 161] on input "Tree Example" at bounding box center [196, 164] width 7 height 7
checkbox input "true"
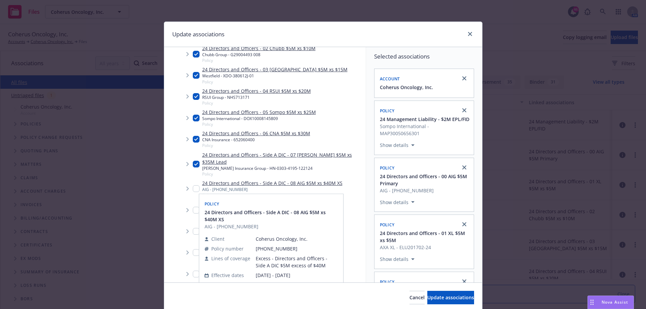
click at [193, 185] on input "Tree Example" at bounding box center [196, 188] width 7 height 7
checkbox input "true"
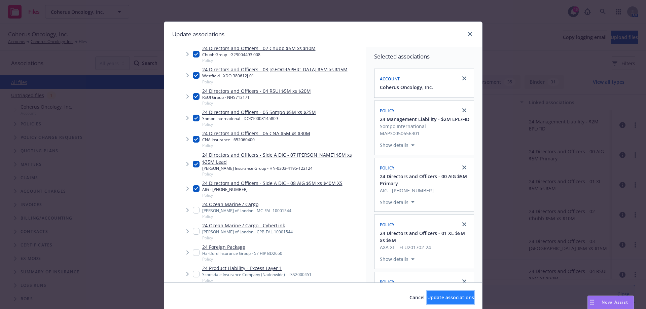
click at [439, 295] on span "Update associations" at bounding box center [450, 297] width 47 height 6
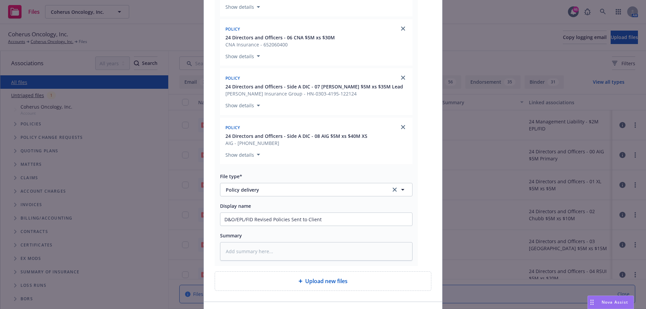
scroll to position [515, 0]
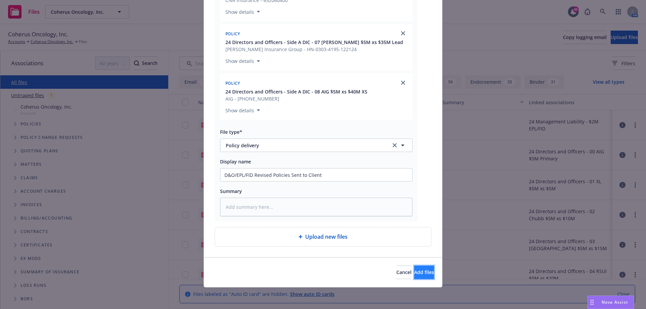
click at [417, 271] on span "Add files" at bounding box center [424, 272] width 20 height 6
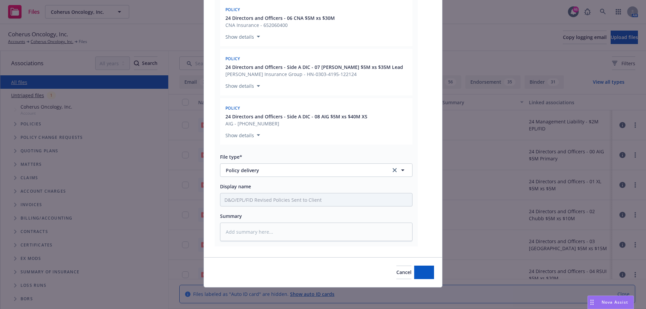
type textarea "x"
